Goal: Task Accomplishment & Management: Manage account settings

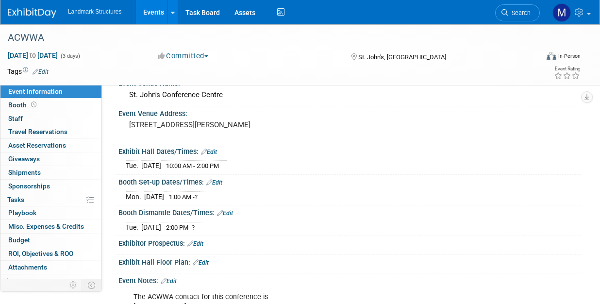
click at [171, 12] on link "Events" at bounding box center [153, 12] width 35 height 24
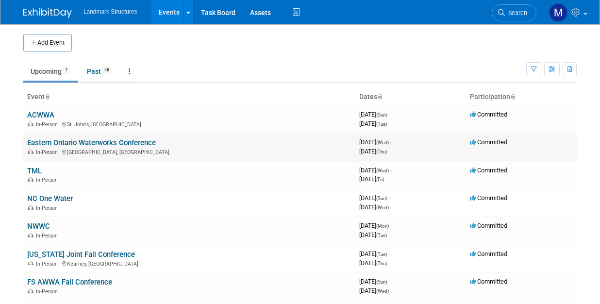
click at [77, 148] on td "Eastern Ontario Waterworks Conference In-Person Cornwall, Canada" at bounding box center [189, 147] width 332 height 28
click at [202, 153] on div "In-Person Cornwall, Canada" at bounding box center [189, 152] width 324 height 8
click at [185, 154] on div "In-Person Cornwall, Canada" at bounding box center [189, 152] width 324 height 8
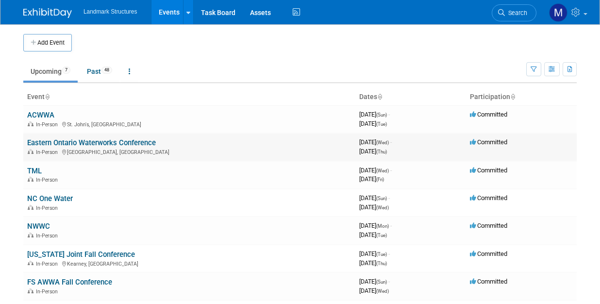
click at [185, 154] on div "In-Person Cornwall, Canada" at bounding box center [189, 152] width 324 height 8
click at [140, 145] on link "Eastern Ontario Waterworks Conference" at bounding box center [91, 142] width 129 height 9
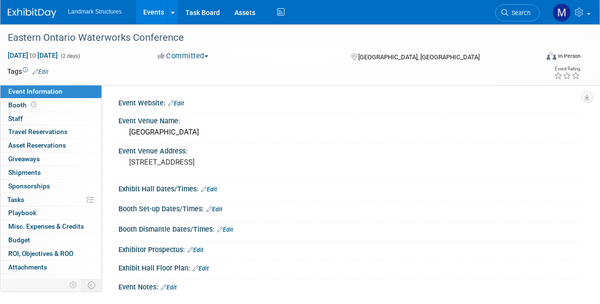
click at [166, 19] on link "Events" at bounding box center [153, 12] width 35 height 24
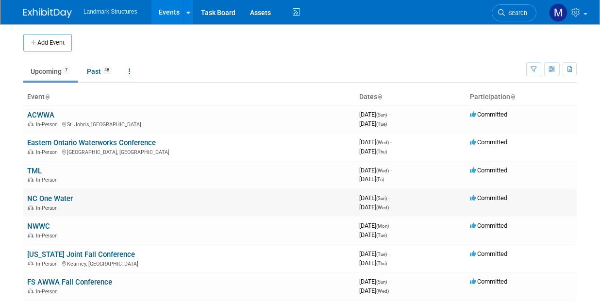
click at [70, 197] on link "NC One Water" at bounding box center [50, 198] width 46 height 9
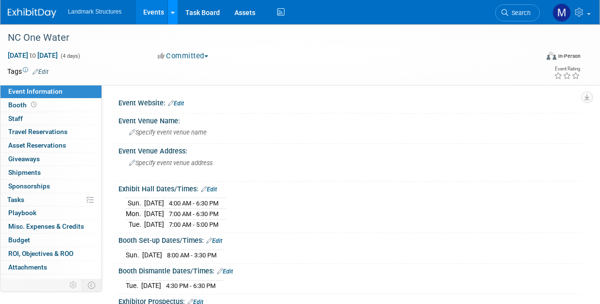
click at [177, 15] on link at bounding box center [172, 12] width 10 height 24
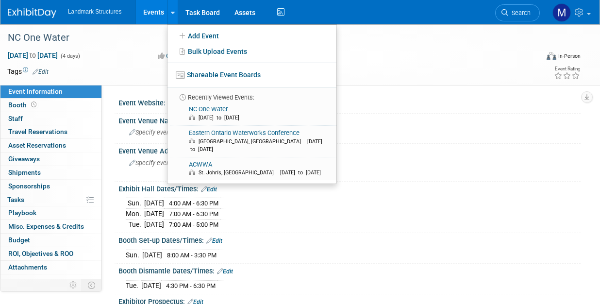
click at [167, 15] on link "Events" at bounding box center [153, 12] width 35 height 24
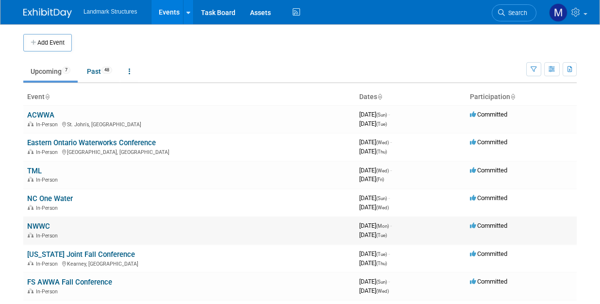
click at [34, 226] on link "NWWC" at bounding box center [38, 226] width 23 height 9
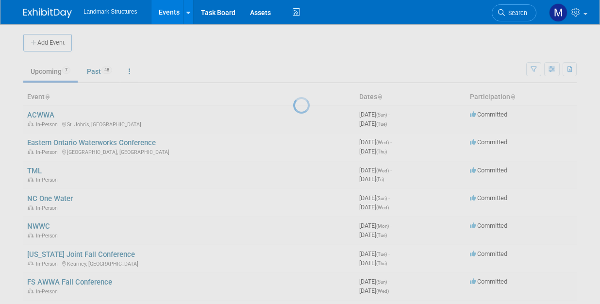
click at [293, 226] on div at bounding box center [300, 152] width 14 height 304
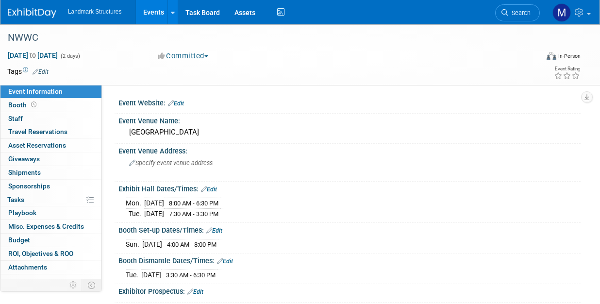
click at [230, 260] on link "Edit" at bounding box center [225, 261] width 16 height 7
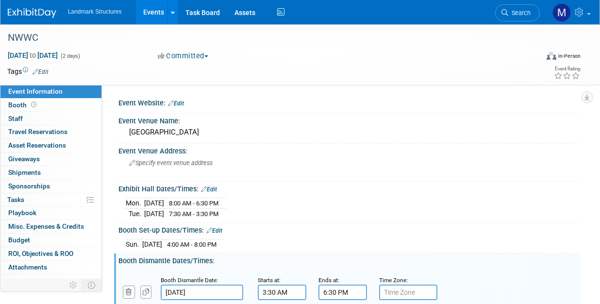
click at [290, 291] on input "3:30 AM" at bounding box center [282, 292] width 49 height 16
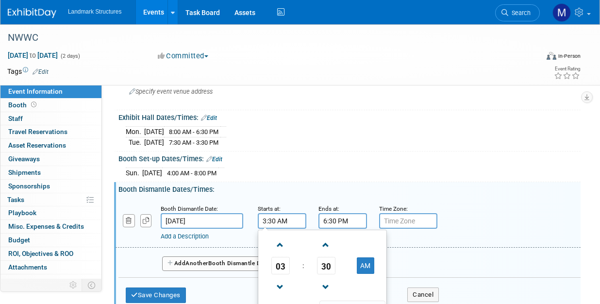
scroll to position [97, 0]
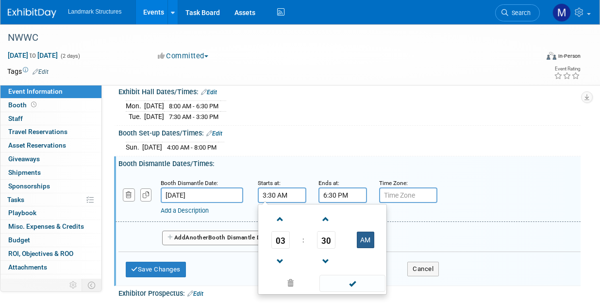
click at [362, 242] on button "AM" at bounding box center [365, 240] width 17 height 17
type input "3:30 PM"
click at [354, 283] on span at bounding box center [352, 283] width 66 height 17
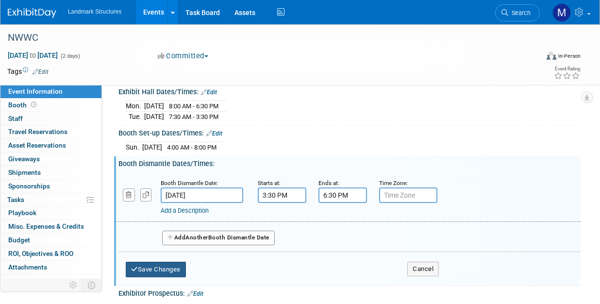
click at [171, 262] on button "Save Changes" at bounding box center [156, 270] width 60 height 16
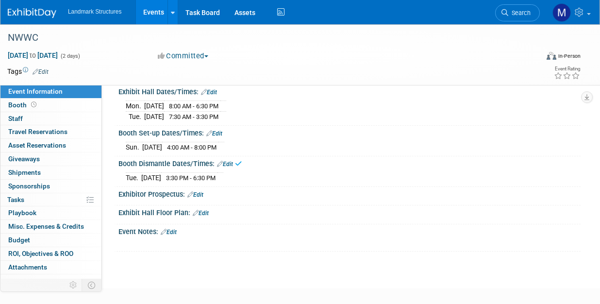
click at [207, 148] on span "4:00 AM - 8:00 PM" at bounding box center [192, 147] width 50 height 7
click at [219, 137] on div "Sun. Nov 2, 2025 4:00 AM - 8:00 PM Save Changes Cancel" at bounding box center [349, 145] width 462 height 17
click at [219, 134] on link "Edit" at bounding box center [214, 133] width 16 height 7
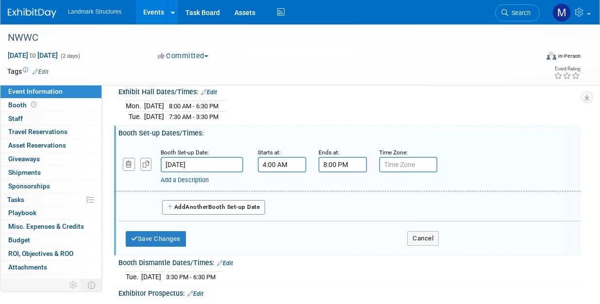
click at [298, 165] on input "4:00 AM" at bounding box center [282, 165] width 49 height 16
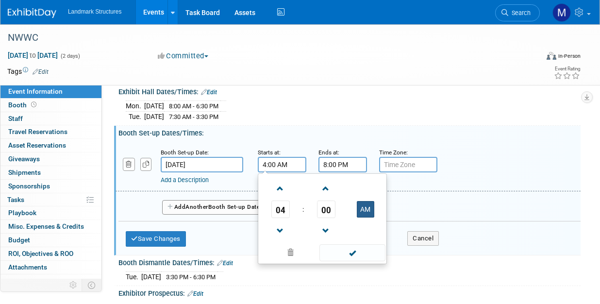
click at [359, 213] on button "AM" at bounding box center [365, 209] width 17 height 17
type input "4:00 PM"
click at [357, 248] on span at bounding box center [352, 252] width 66 height 17
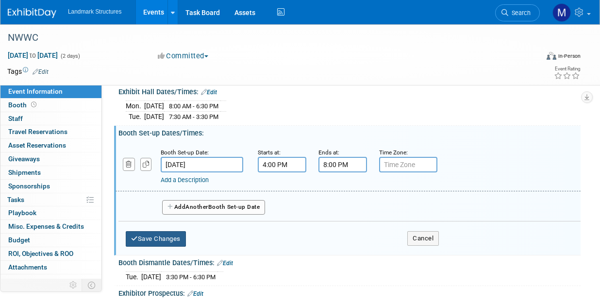
click at [162, 236] on button "Save Changes" at bounding box center [156, 239] width 60 height 16
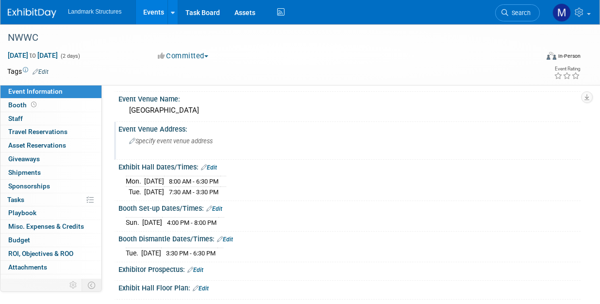
scroll to position [49, 0]
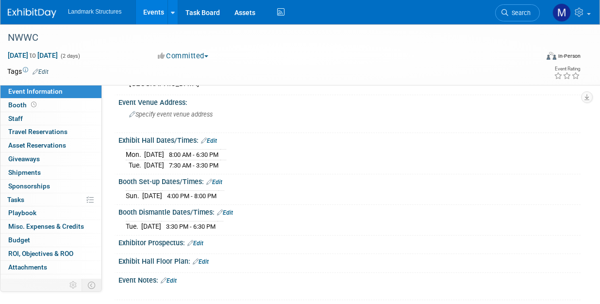
click at [151, 11] on link "Events" at bounding box center [153, 12] width 35 height 24
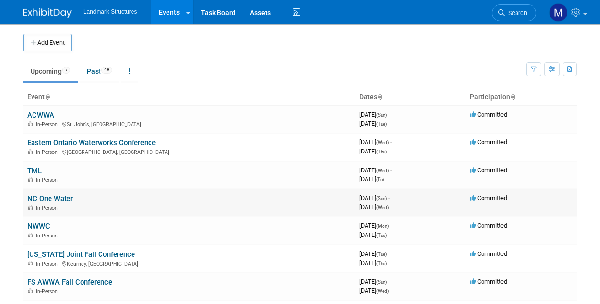
click at [55, 198] on link "NC One Water" at bounding box center [50, 198] width 46 height 9
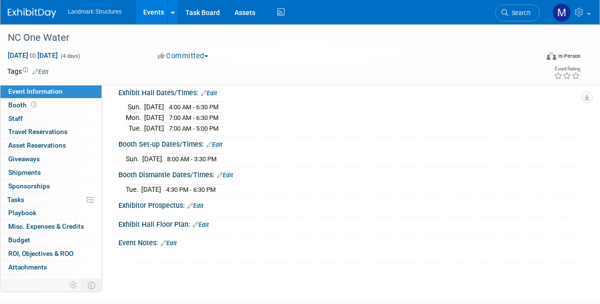
scroll to position [97, 0]
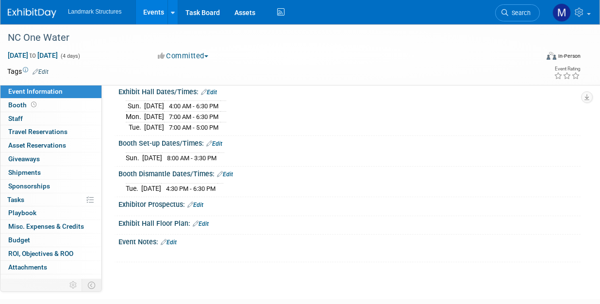
click at [171, 11] on link "Events" at bounding box center [153, 12] width 35 height 24
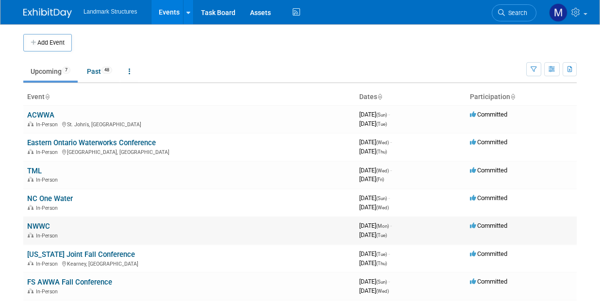
click at [61, 228] on td "NWWC In-Person" at bounding box center [189, 231] width 332 height 28
click at [52, 231] on div "In-Person" at bounding box center [189, 235] width 324 height 8
drag, startPoint x: 52, startPoint y: 231, endPoint x: 86, endPoint y: 234, distance: 34.6
click at [86, 234] on div "In-Person" at bounding box center [189, 235] width 324 height 8
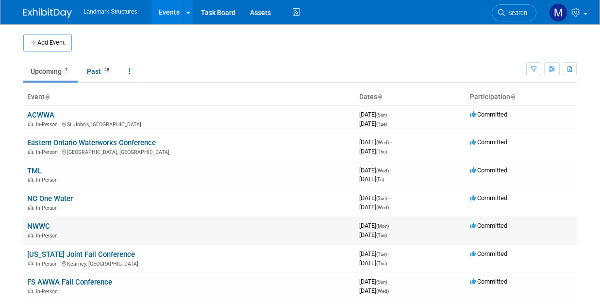
click at [86, 234] on div "In-Person" at bounding box center [189, 235] width 324 height 8
click at [49, 225] on link "NWWC" at bounding box center [38, 226] width 23 height 9
click at [0, 0] on div at bounding box center [0, 0] width 0 height 0
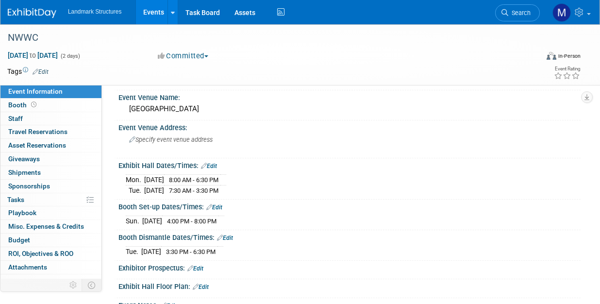
scroll to position [49, 0]
